Goal: Task Accomplishment & Management: Manage account settings

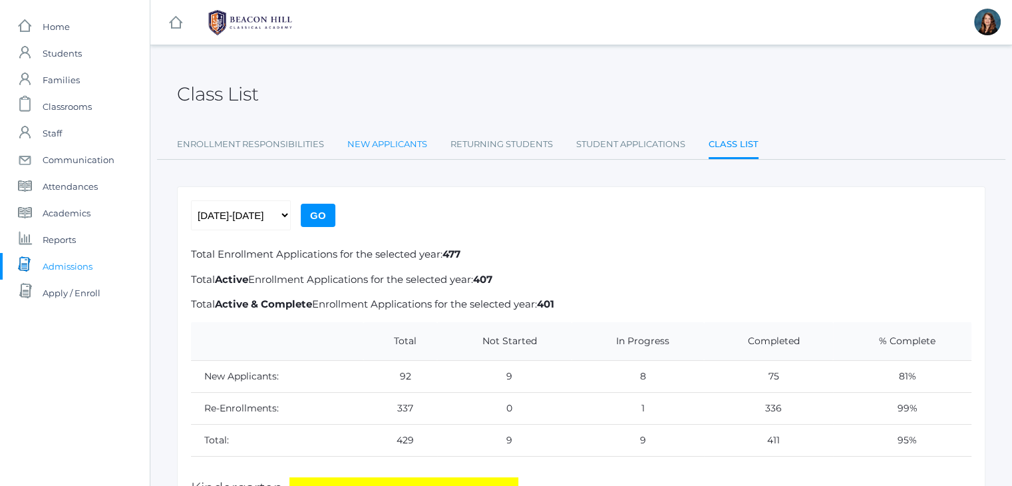
click at [392, 142] on link "New Applicants" at bounding box center [387, 144] width 80 height 27
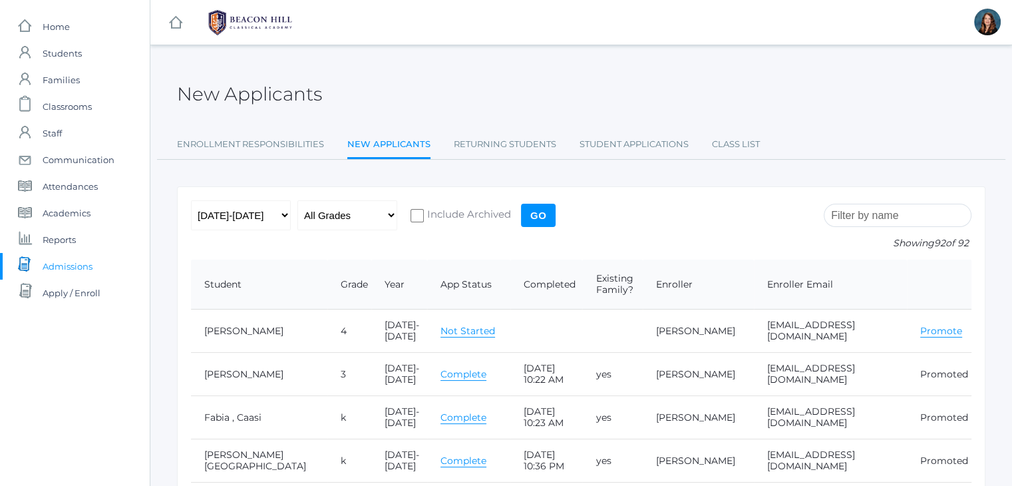
click at [872, 208] on input "search" at bounding box center [898, 215] width 148 height 23
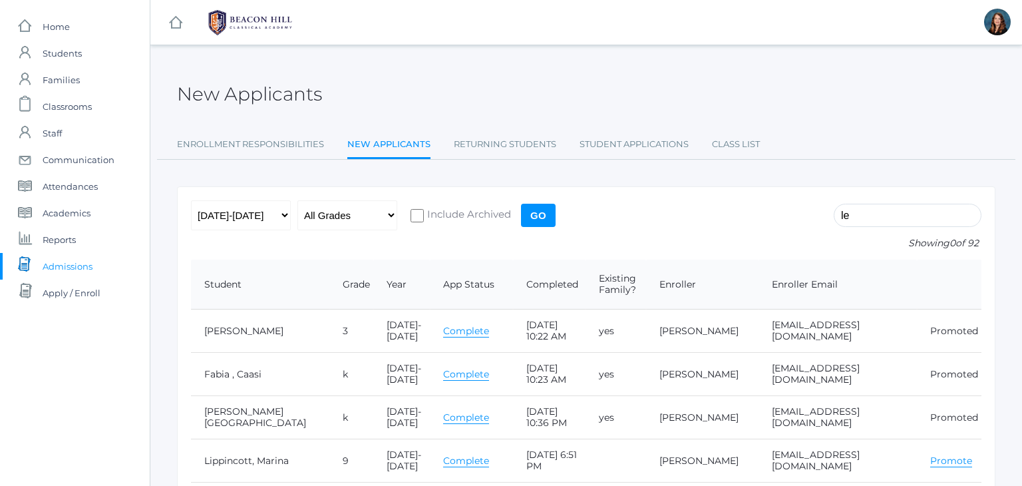
type input "l"
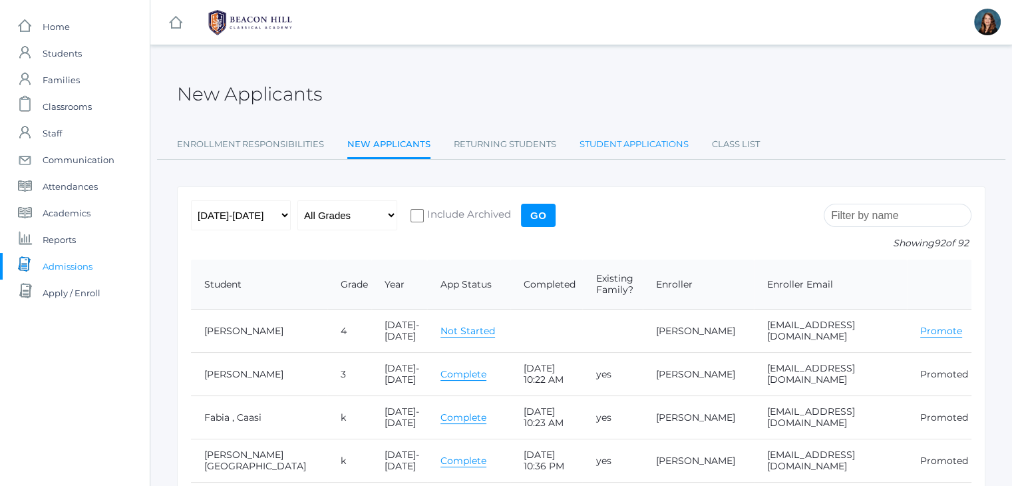
click at [625, 141] on link "Student Applications" at bounding box center [633, 144] width 109 height 27
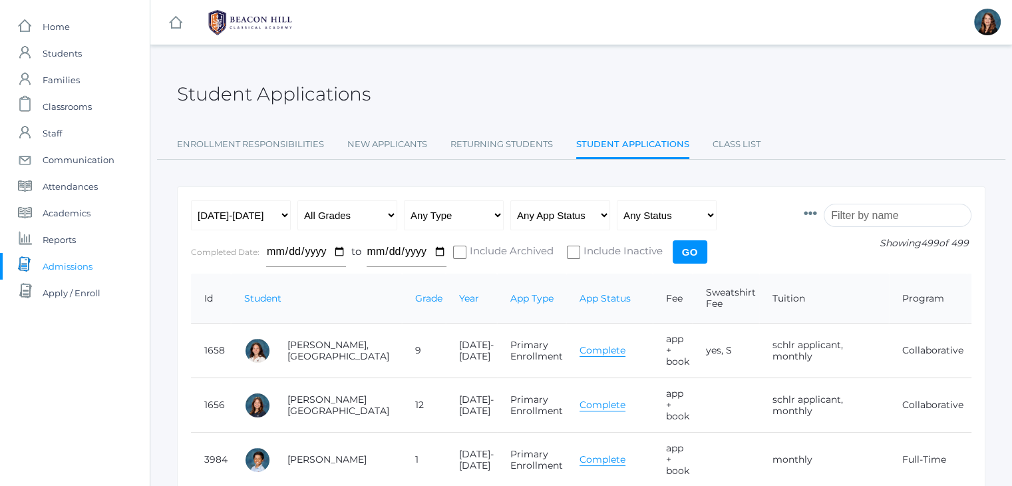
click at [851, 213] on input "search" at bounding box center [898, 215] width 148 height 23
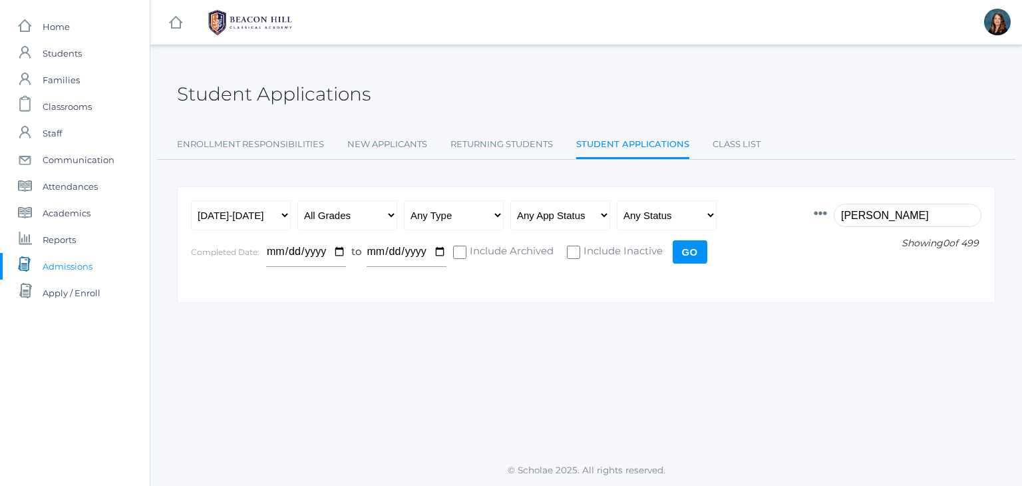
type input "[PERSON_NAME]"
click at [569, 251] on input "Include Inactive" at bounding box center [573, 251] width 13 height 13
checkbox input "true"
click at [686, 251] on input "Go" at bounding box center [690, 251] width 35 height 23
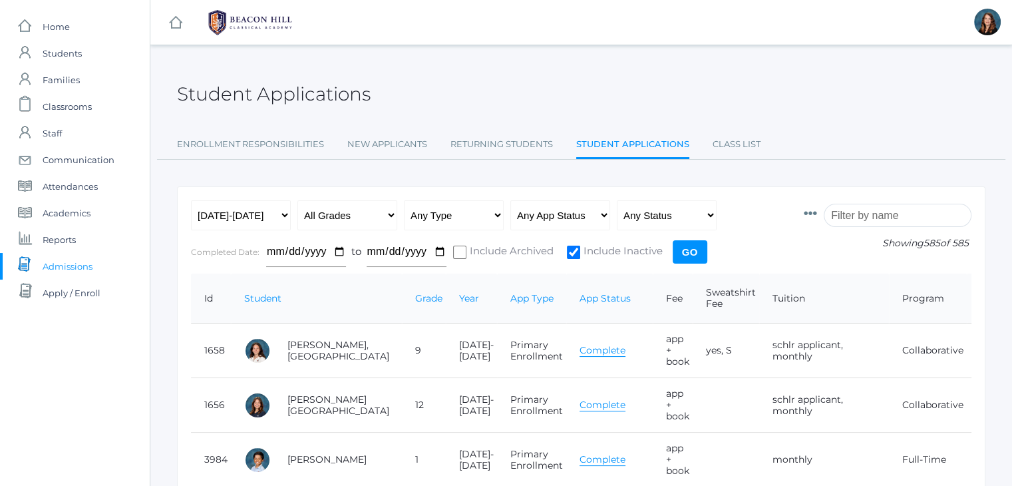
click at [686, 251] on input "Go" at bounding box center [690, 251] width 35 height 23
click at [869, 210] on input "search" at bounding box center [898, 215] width 148 height 23
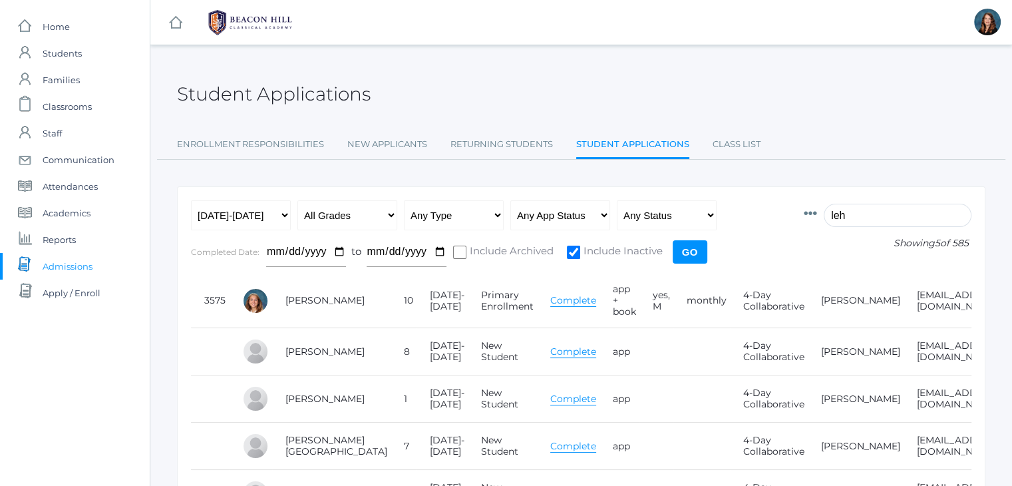
type input "[PERSON_NAME]"
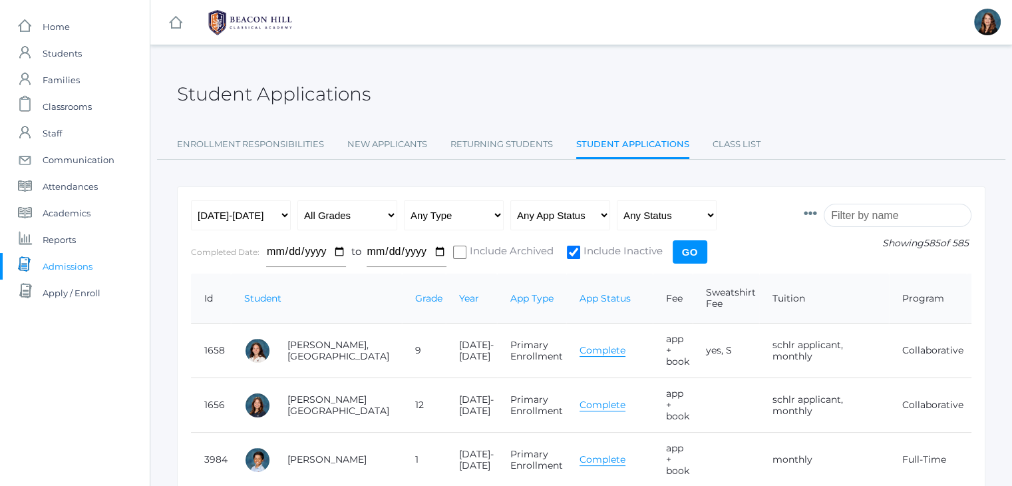
click at [859, 216] on input "search" at bounding box center [898, 215] width 148 height 23
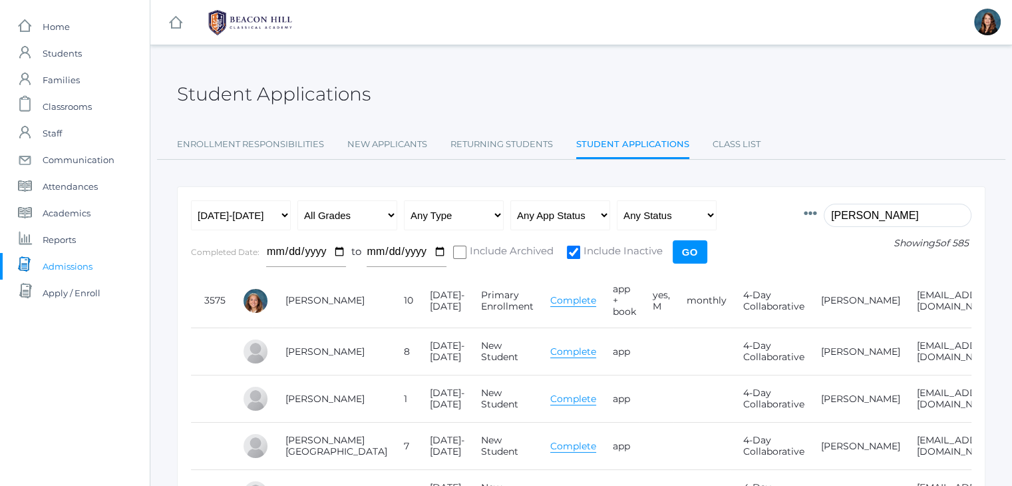
type input "[PERSON_NAME]"
click at [804, 251] on form "Id Student Current Grade Grade Year App Type App Status Fee Vol Hour Fee Sweats…" at bounding box center [581, 236] width 780 height 73
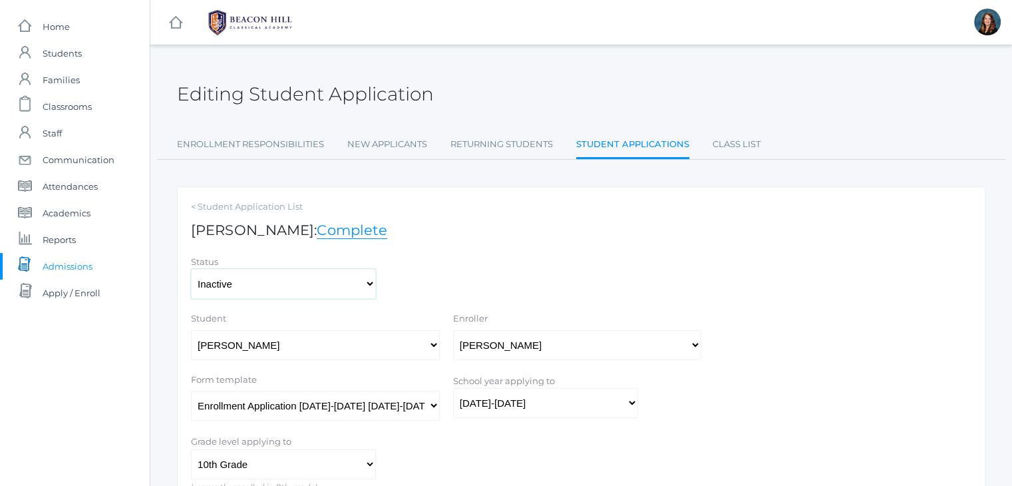
click at [362, 285] on select "Active Inactive" at bounding box center [283, 284] width 185 height 30
select select "active"
click at [191, 269] on select "Active Inactive" at bounding box center [283, 284] width 185 height 30
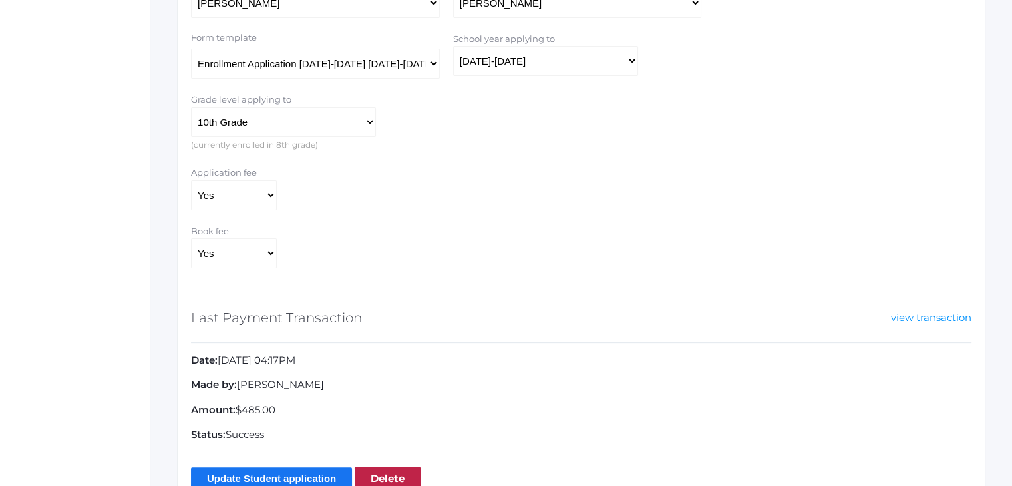
scroll to position [407, 0]
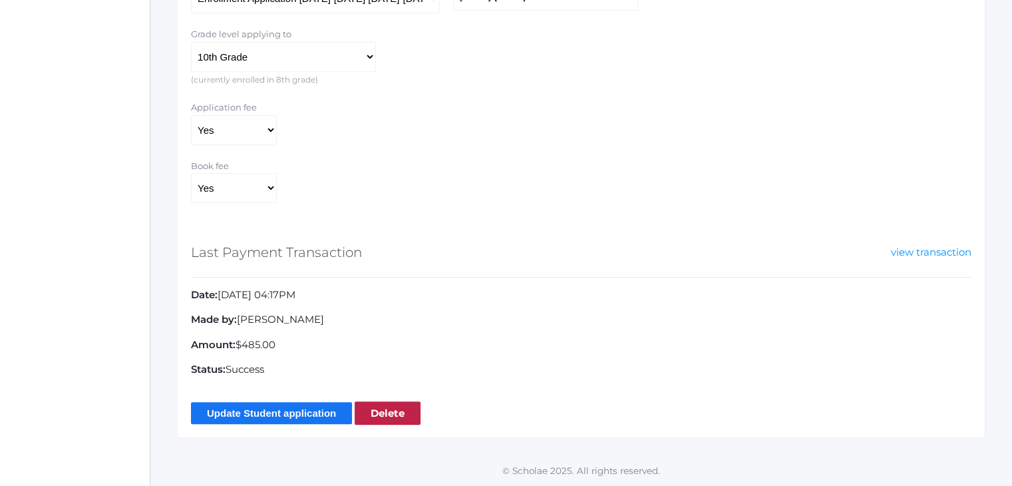
click at [290, 409] on input "Update Student application" at bounding box center [271, 413] width 161 height 22
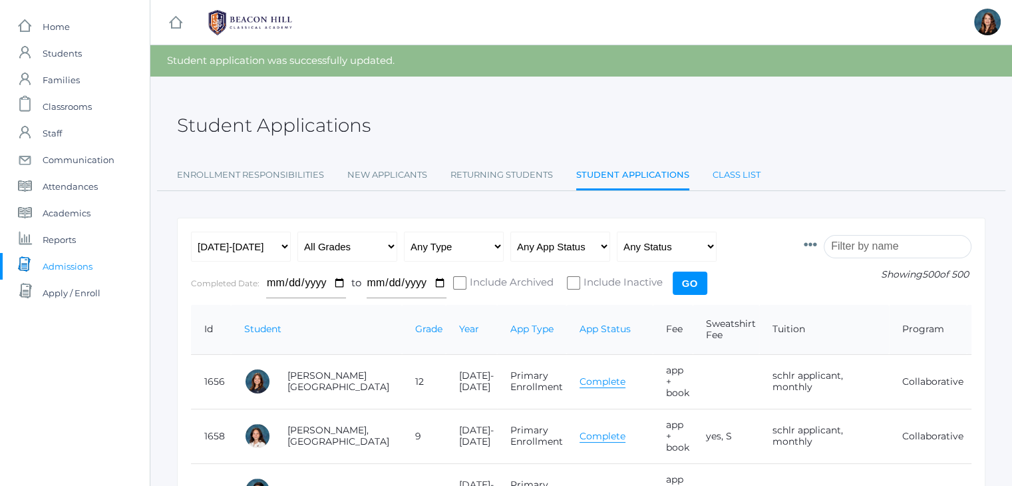
click at [724, 179] on link "Class List" at bounding box center [736, 175] width 48 height 27
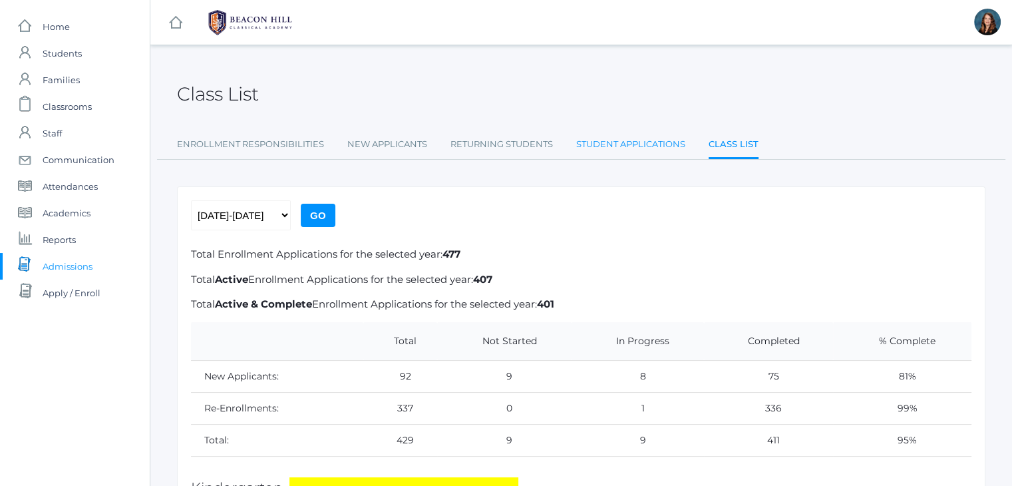
click at [615, 143] on link "Student Applications" at bounding box center [630, 144] width 109 height 27
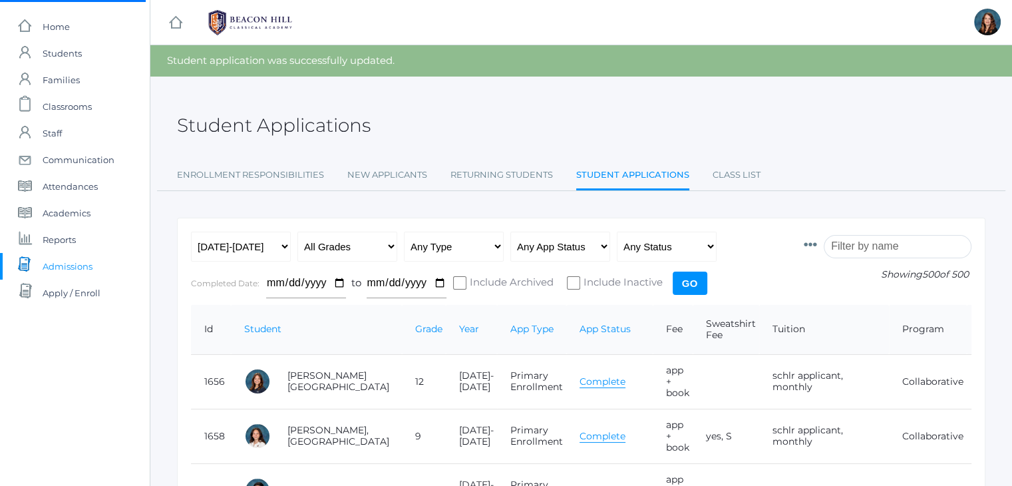
click at [867, 247] on input "search" at bounding box center [898, 246] width 148 height 23
type input "le"
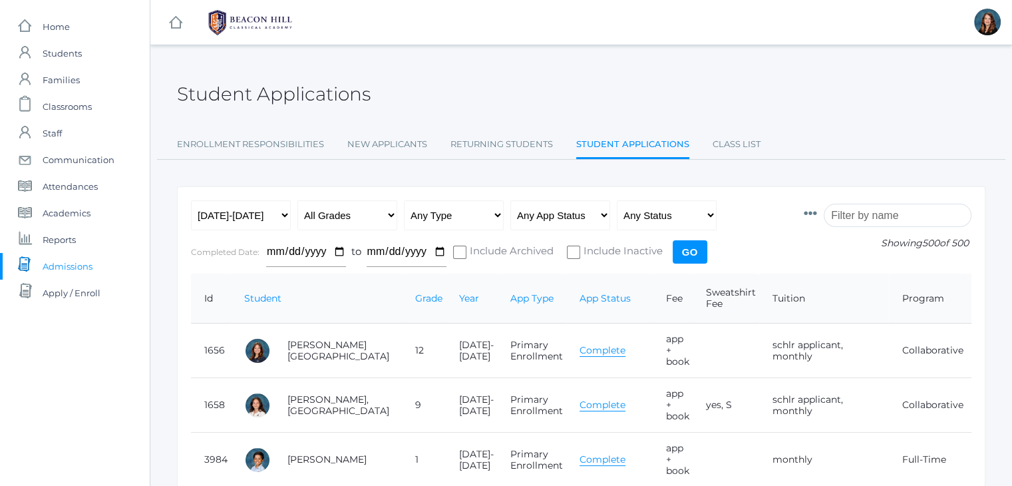
click at [861, 216] on input "search" at bounding box center [898, 215] width 148 height 23
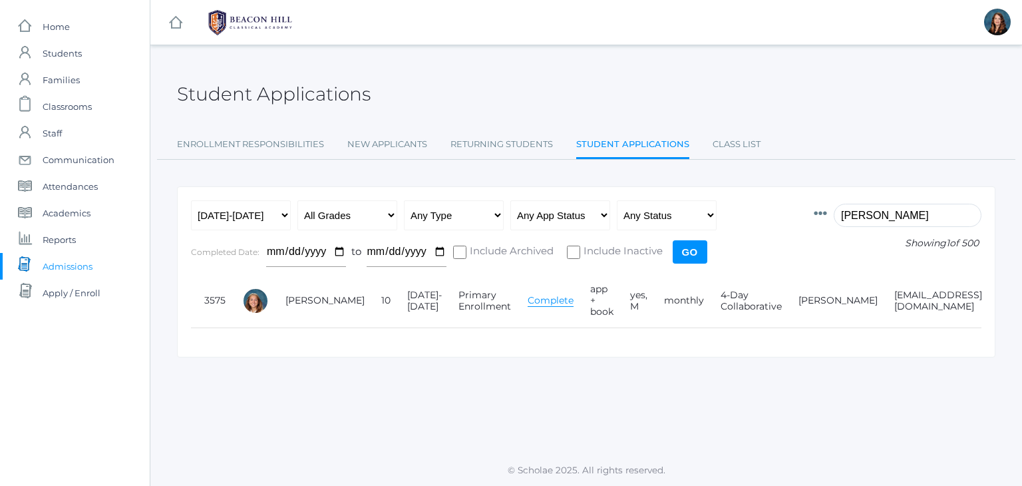
type input "[PERSON_NAME]"
click at [528, 299] on link "Complete" at bounding box center [551, 300] width 46 height 13
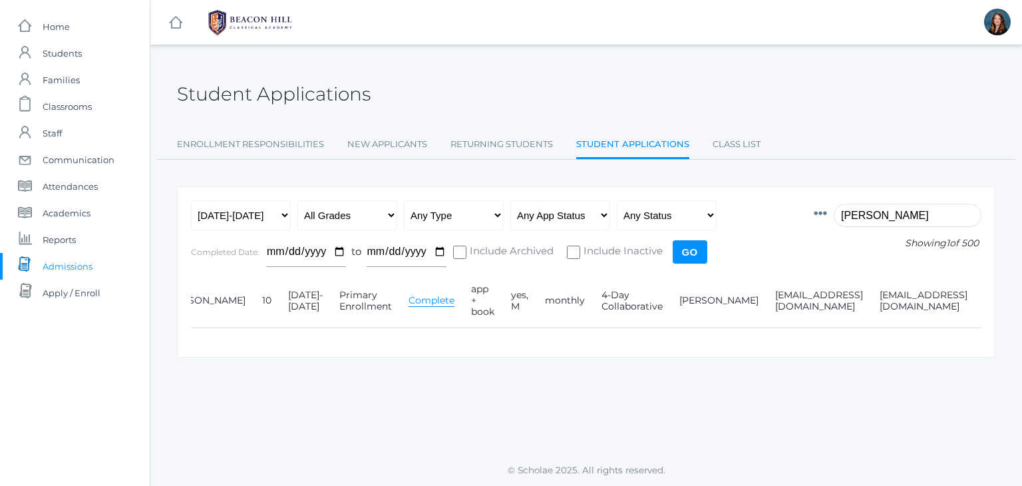
click at [1011, 297] on link "Edit" at bounding box center [1042, 300] width 19 height 12
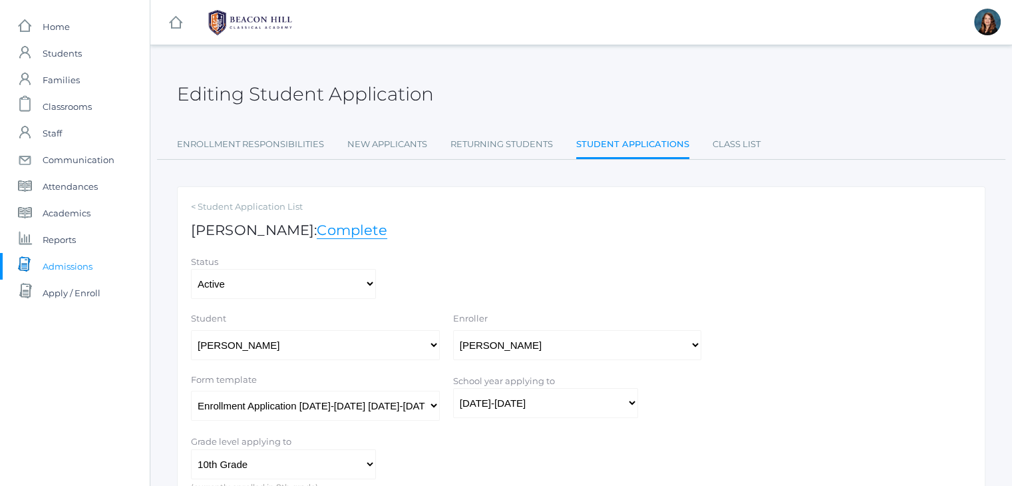
scroll to position [152, 0]
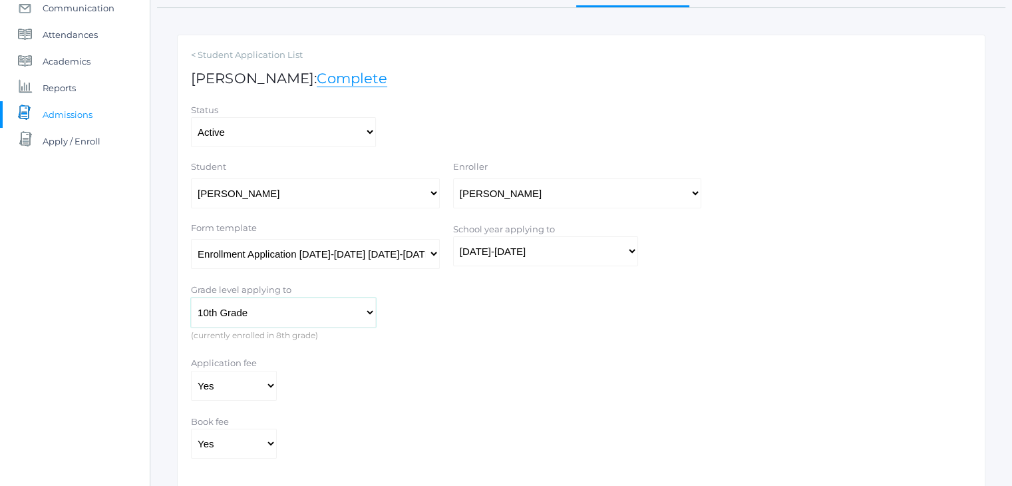
click at [375, 309] on select "Kindergarten 1st Grade 2nd Grade 3rd Grade 4th Grade 5th Grade 6th Grade 7th Gr…" at bounding box center [283, 312] width 185 height 30
select select "9"
click at [191, 297] on select "Kindergarten 1st Grade 2nd Grade 3rd Grade 4th Grade 5th Grade 6th Grade 7th Gr…" at bounding box center [283, 312] width 185 height 30
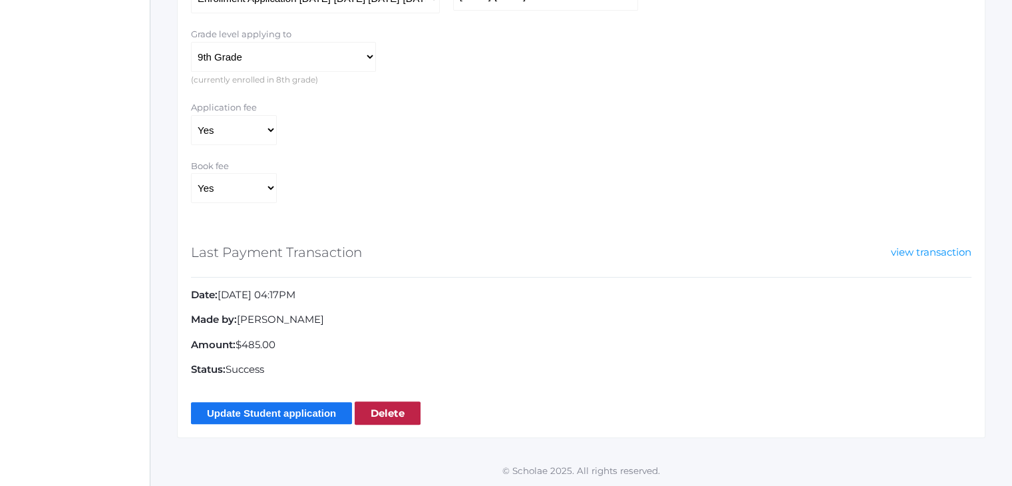
click at [309, 411] on input "Update Student application" at bounding box center [271, 413] width 161 height 22
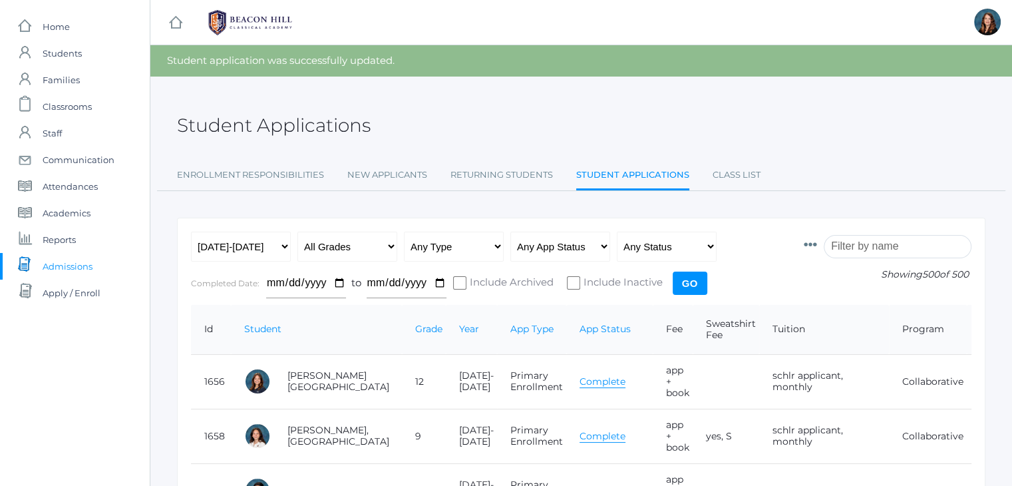
click at [854, 241] on input "search" at bounding box center [898, 246] width 148 height 23
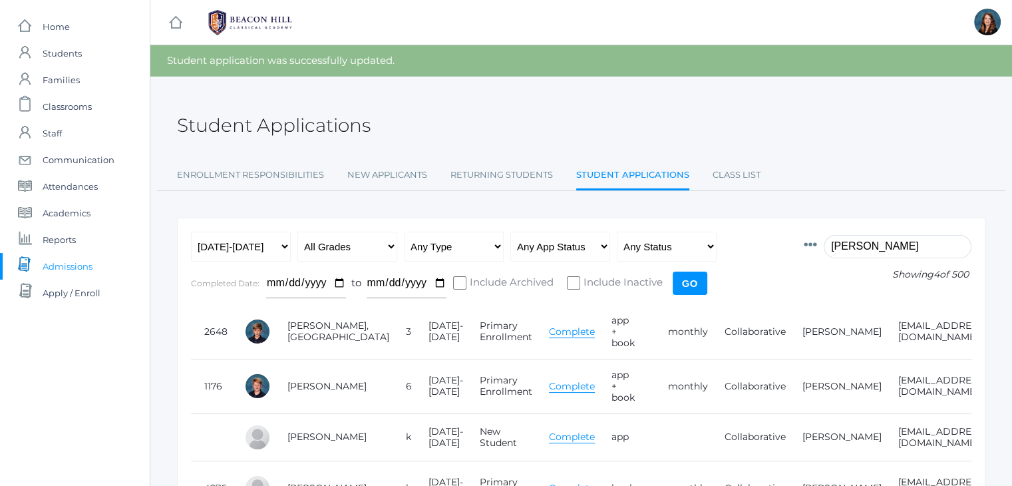
scroll to position [116, 0]
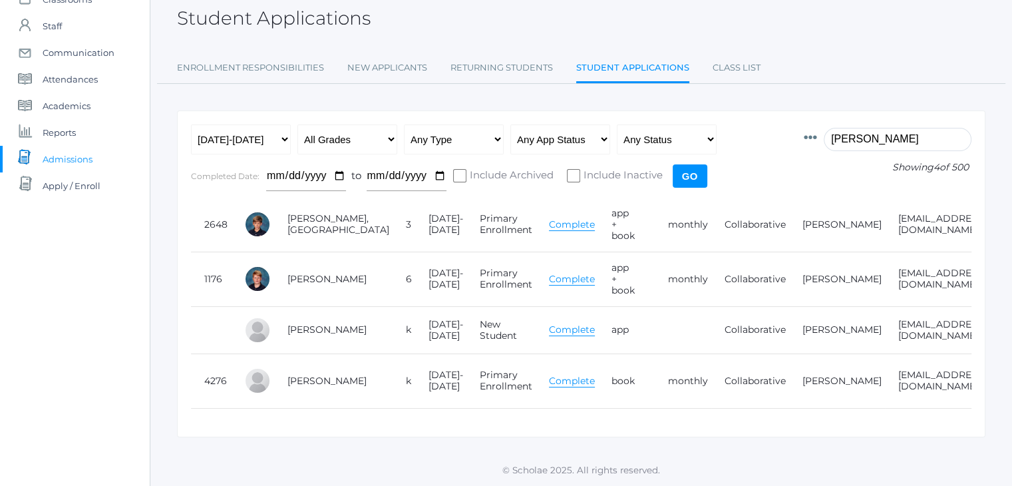
type input "leid"
click at [873, 66] on ul "Enrollment Responsibilities New Applicants Returning Students Student Applicati…" at bounding box center [581, 69] width 808 height 29
